Goal: Task Accomplishment & Management: Use online tool/utility

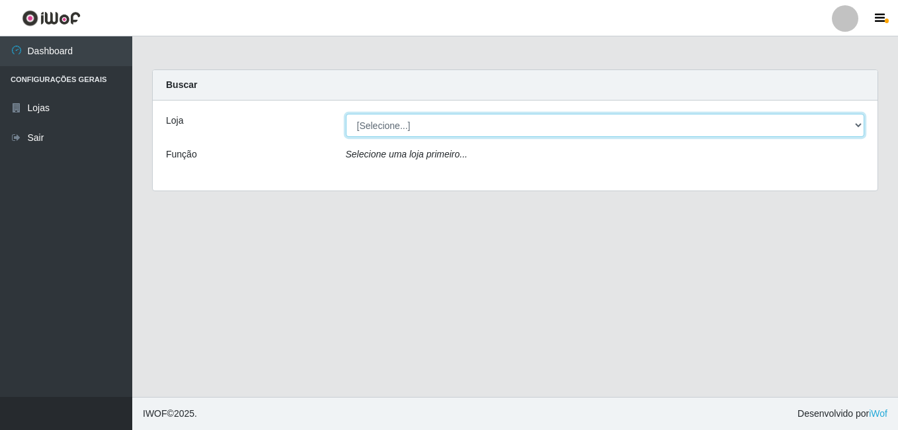
click at [495, 131] on select "[Selecione...] Ajubá Mercado" at bounding box center [605, 125] width 519 height 23
select select "402"
click at [346, 114] on select "[Selecione...] Ajubá Mercado" at bounding box center [605, 125] width 519 height 23
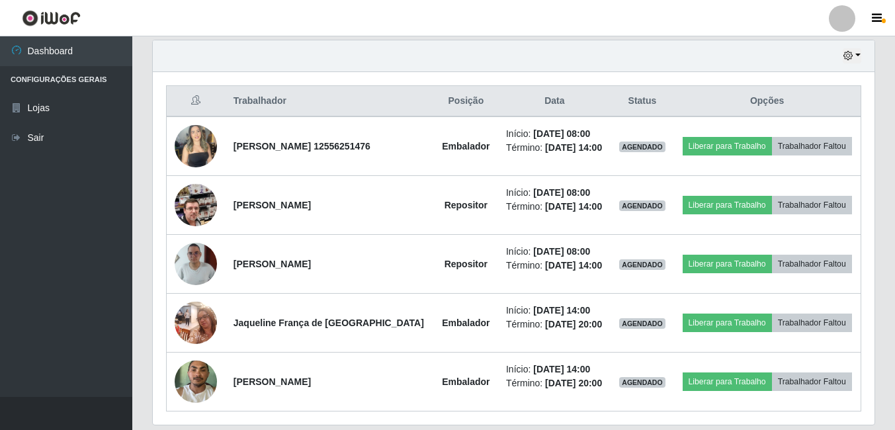
scroll to position [198, 0]
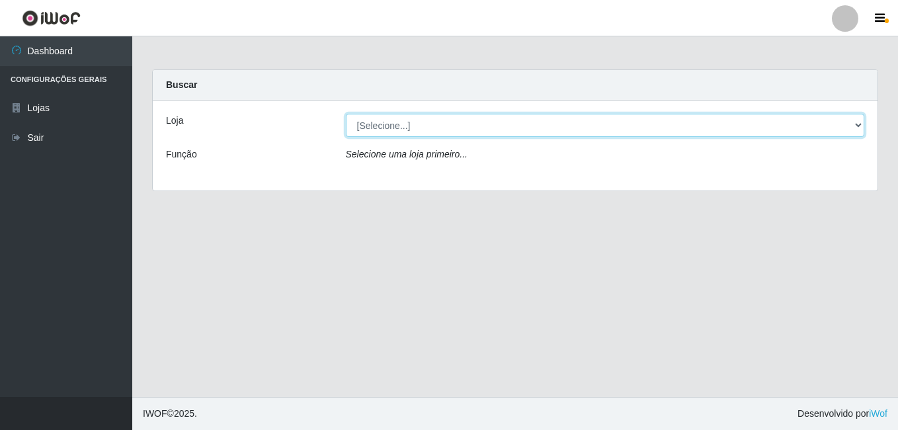
click at [455, 131] on select "[Selecione...] Ajubá Mercado" at bounding box center [605, 125] width 519 height 23
select select "402"
click at [346, 114] on select "[Selecione...] Ajubá Mercado" at bounding box center [605, 125] width 519 height 23
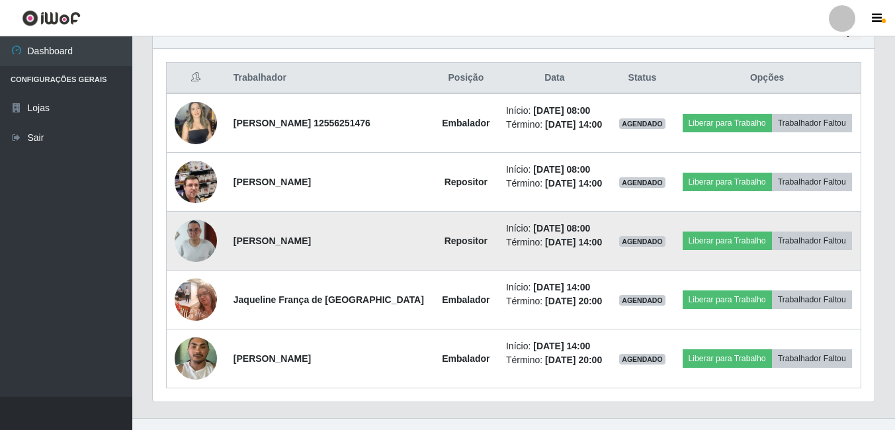
scroll to position [397, 0]
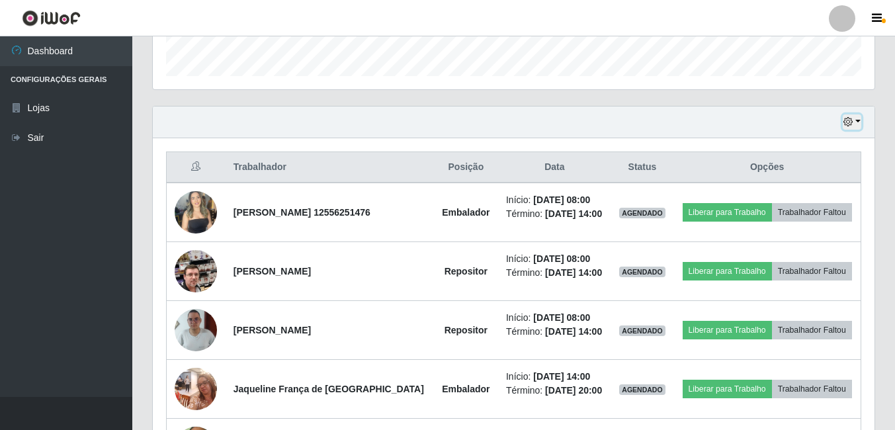
click at [850, 118] on icon "button" at bounding box center [847, 121] width 9 height 9
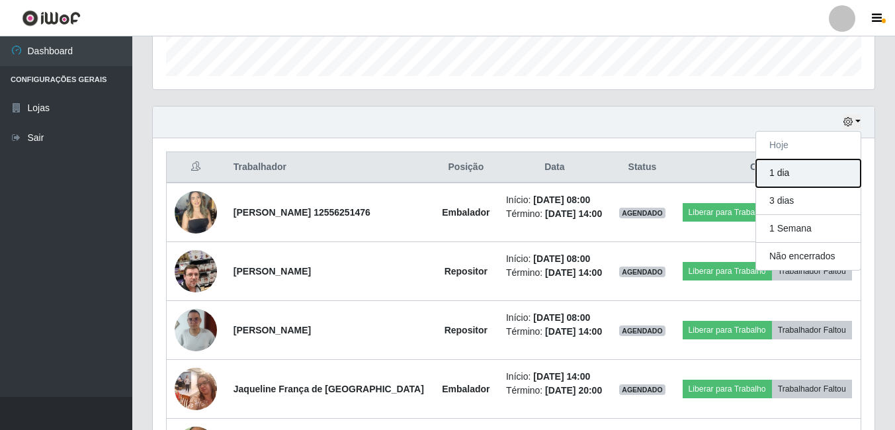
click at [793, 178] on button "1 dia" at bounding box center [808, 173] width 104 height 28
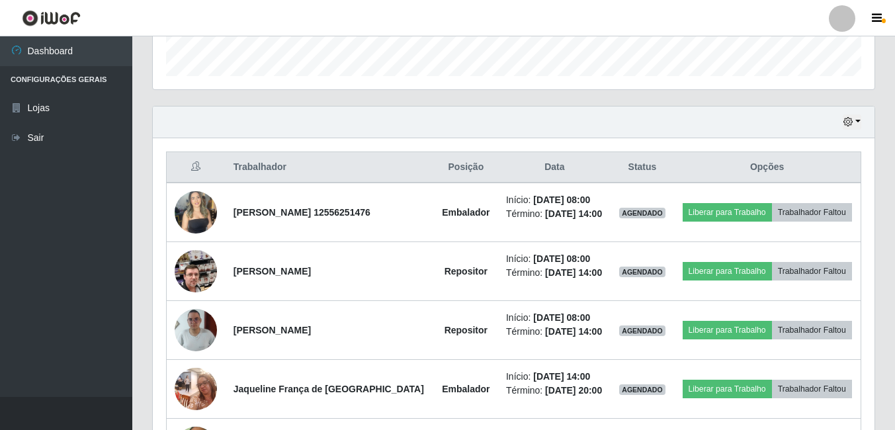
click at [850, 114] on div "Hoje 1 dia 3 dias 1 Semana Não encerrados" at bounding box center [513, 122] width 721 height 32
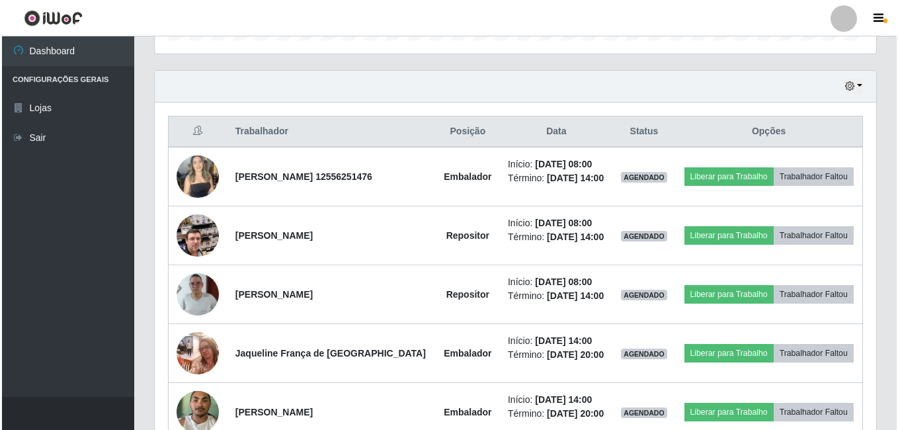
scroll to position [463, 0]
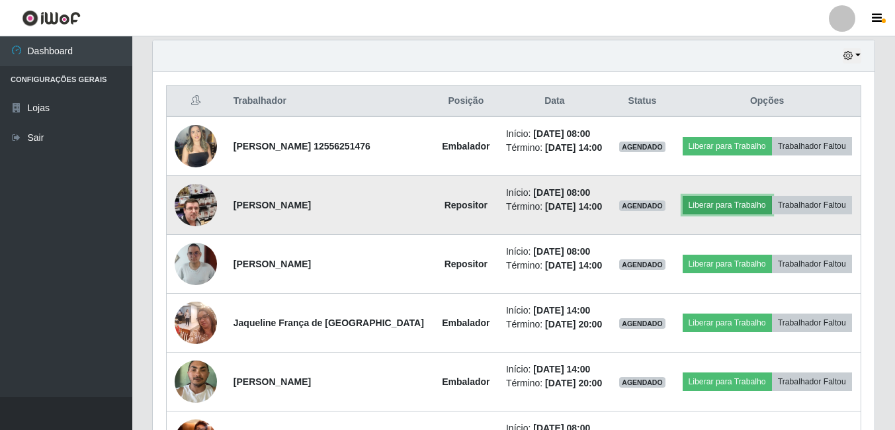
click at [772, 205] on button "Liberar para Trabalho" at bounding box center [726, 205] width 89 height 19
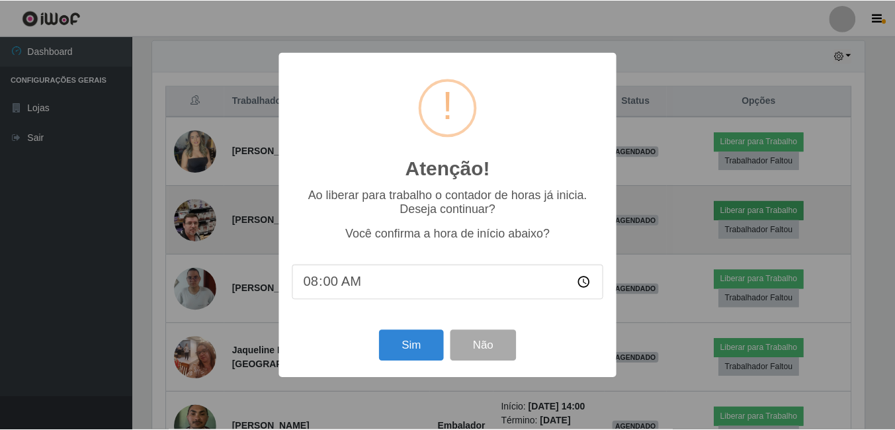
scroll to position [274, 715]
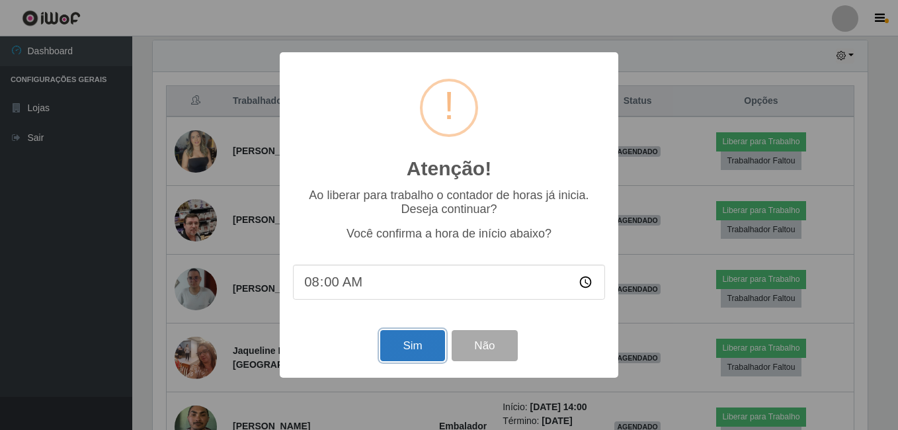
click at [418, 342] on button "Sim" at bounding box center [412, 345] width 64 height 31
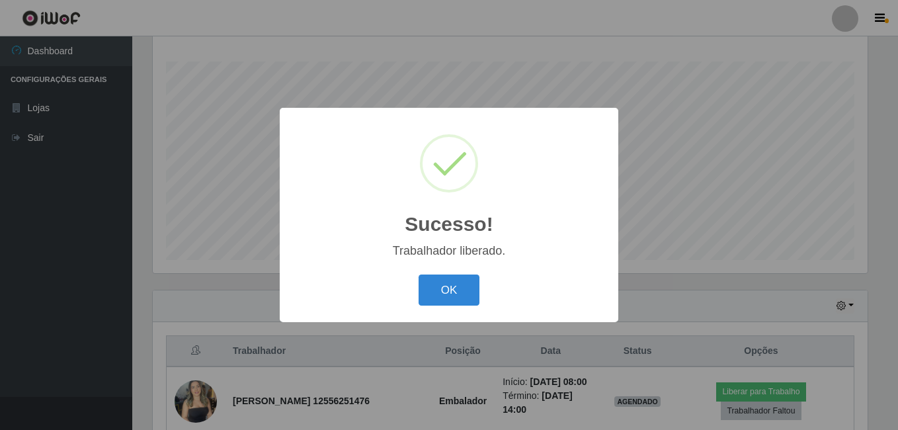
click at [439, 271] on div "Sucesso! × Trabalhador liberado. OK Cancel" at bounding box center [449, 215] width 339 height 214
click at [439, 274] on div "OK Cancel" at bounding box center [449, 290] width 312 height 38
click at [440, 288] on button "OK" at bounding box center [449, 289] width 61 height 31
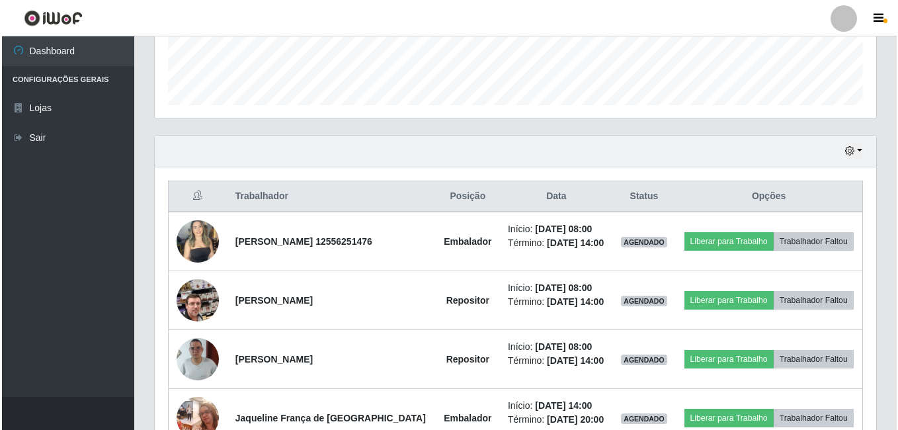
scroll to position [411, 0]
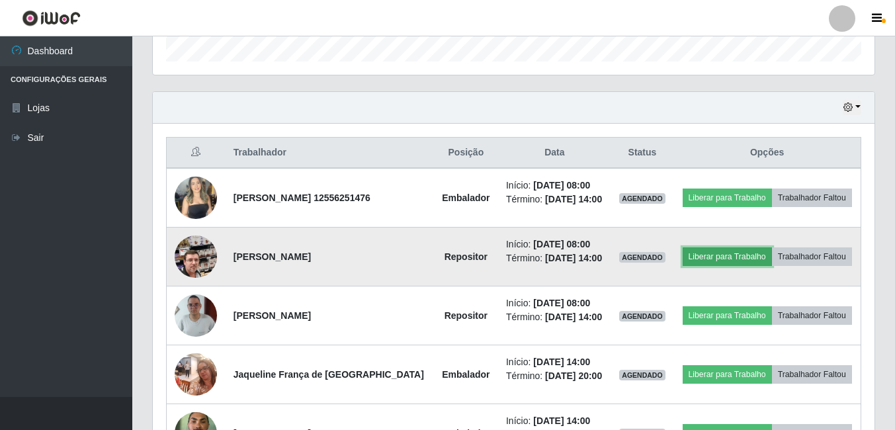
click at [772, 259] on button "Liberar para Trabalho" at bounding box center [726, 256] width 89 height 19
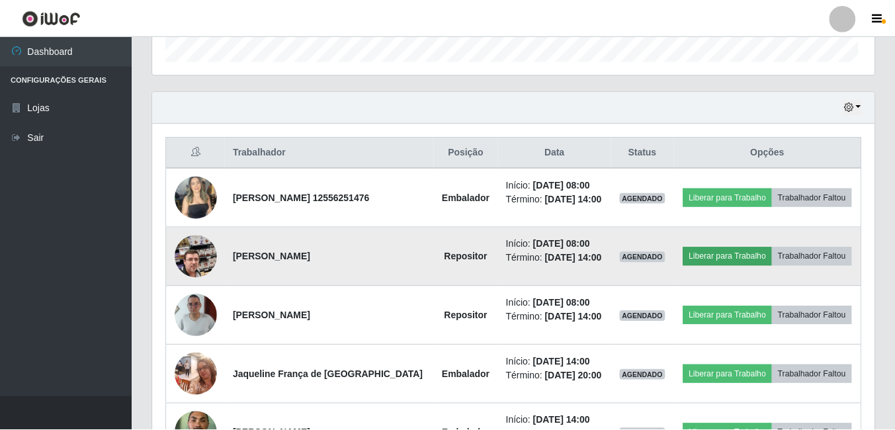
scroll to position [274, 715]
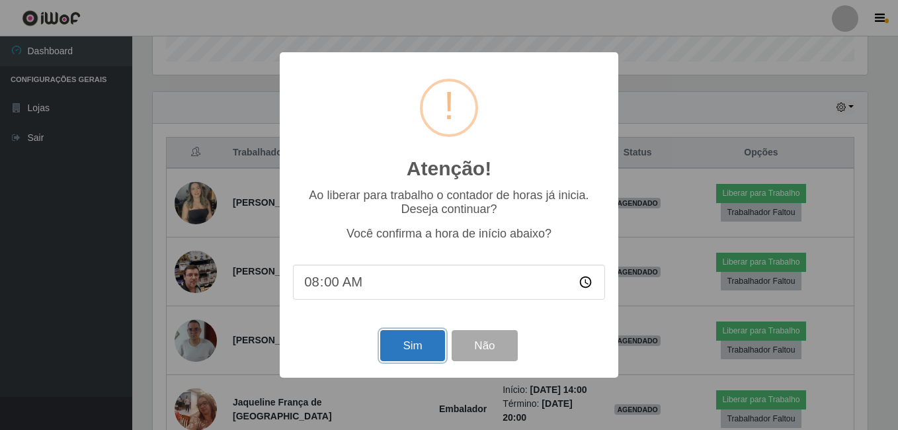
click at [390, 347] on button "Sim" at bounding box center [412, 345] width 64 height 31
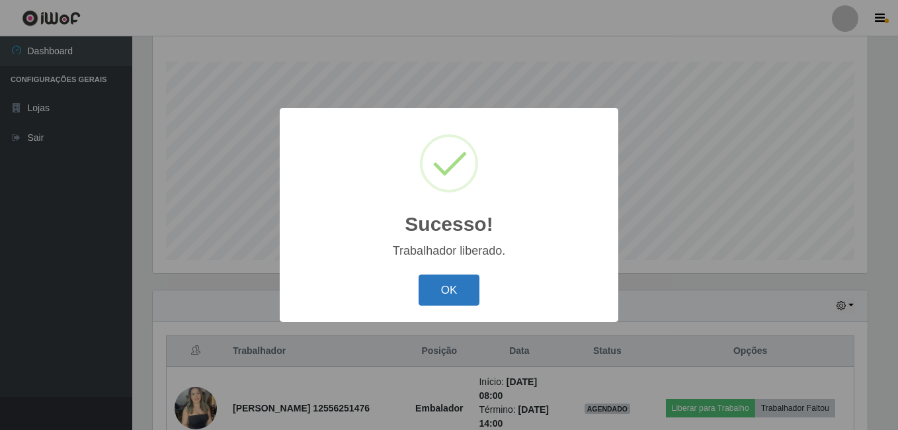
click at [456, 285] on button "OK" at bounding box center [449, 289] width 61 height 31
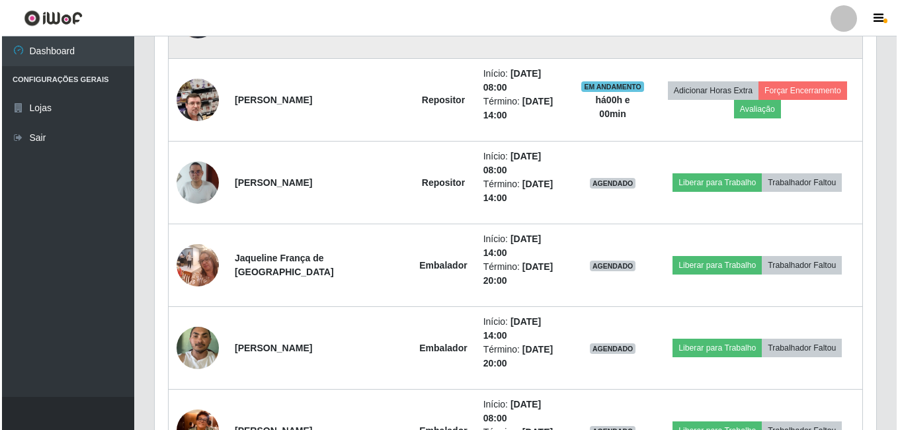
scroll to position [477, 0]
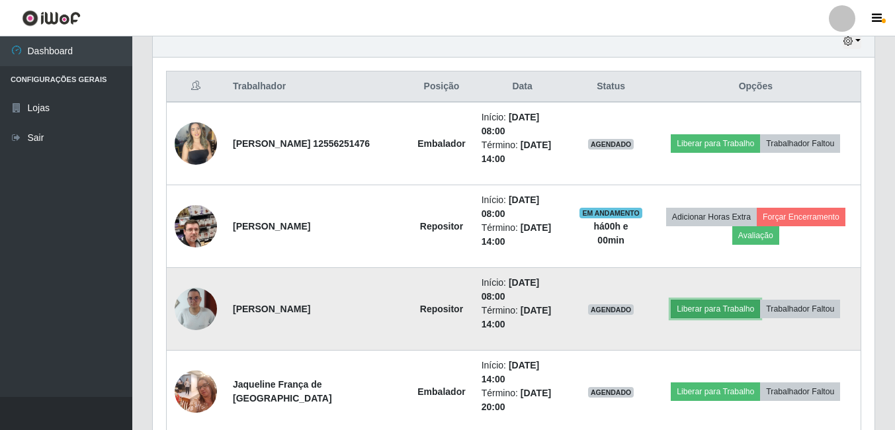
click at [708, 309] on button "Liberar para Trabalho" at bounding box center [714, 308] width 89 height 19
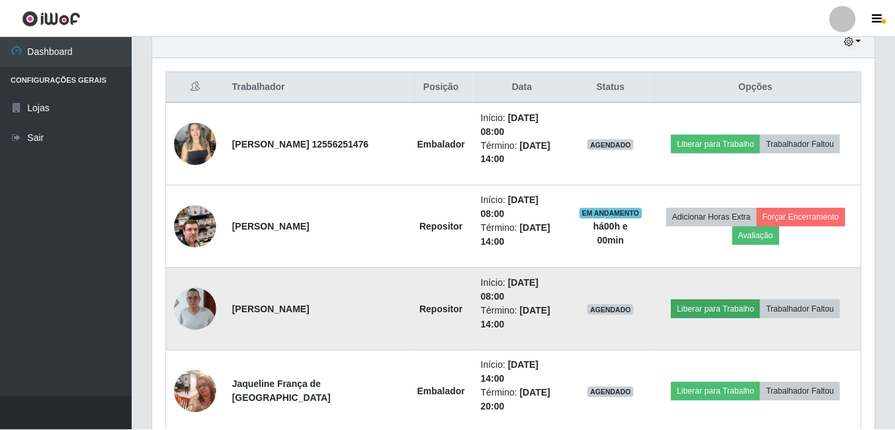
scroll to position [274, 715]
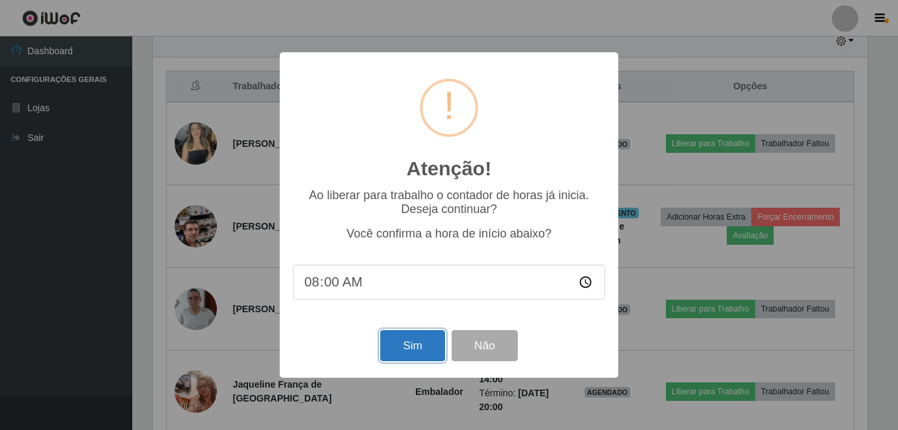
click at [399, 350] on button "Sim" at bounding box center [412, 345] width 64 height 31
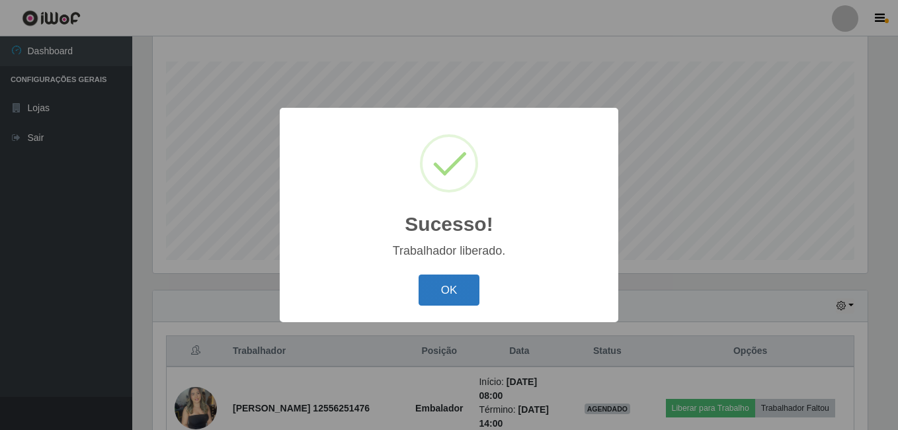
click at [433, 294] on button "OK" at bounding box center [449, 289] width 61 height 31
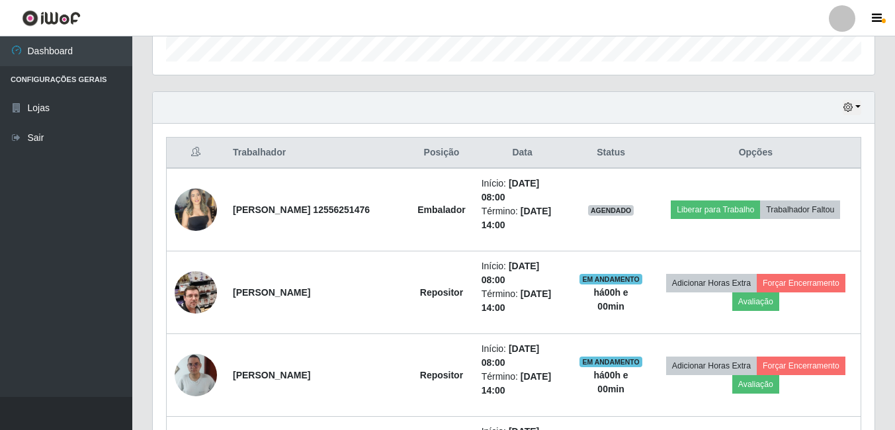
scroll to position [0, 0]
